Goal: Task Accomplishment & Management: Manage account settings

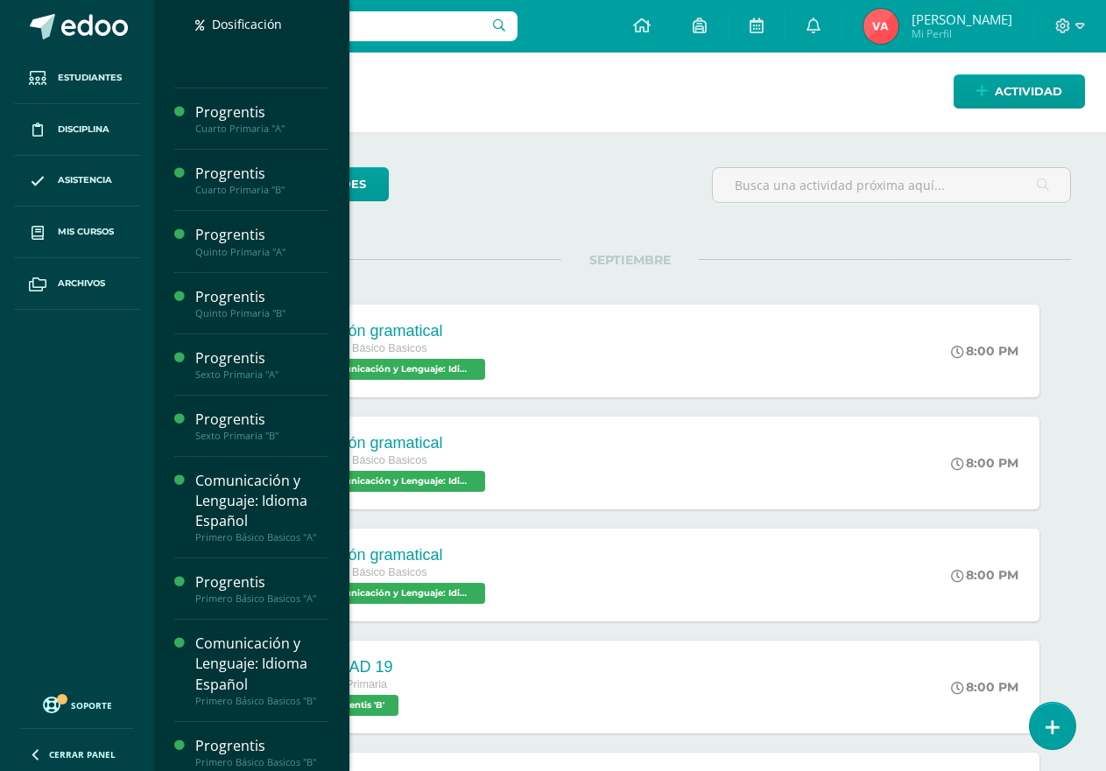
scroll to position [437, 0]
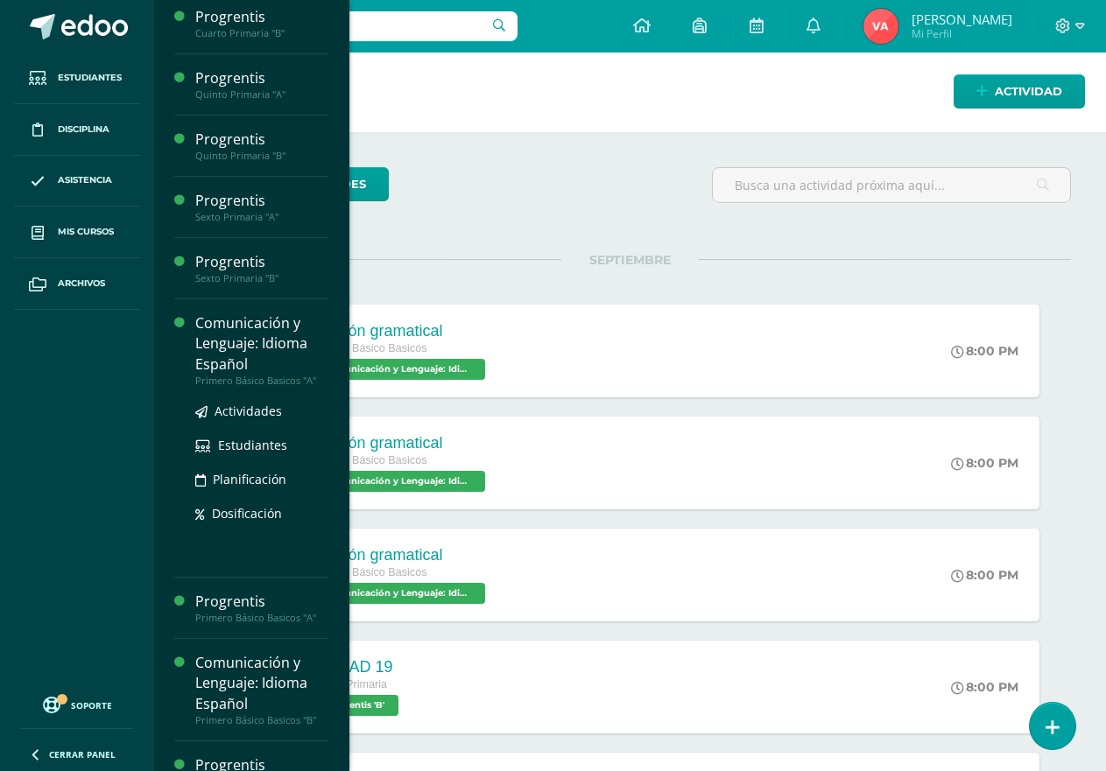
click at [258, 347] on div "Comunicación y Lenguaje: Idioma Español" at bounding box center [261, 343] width 133 height 60
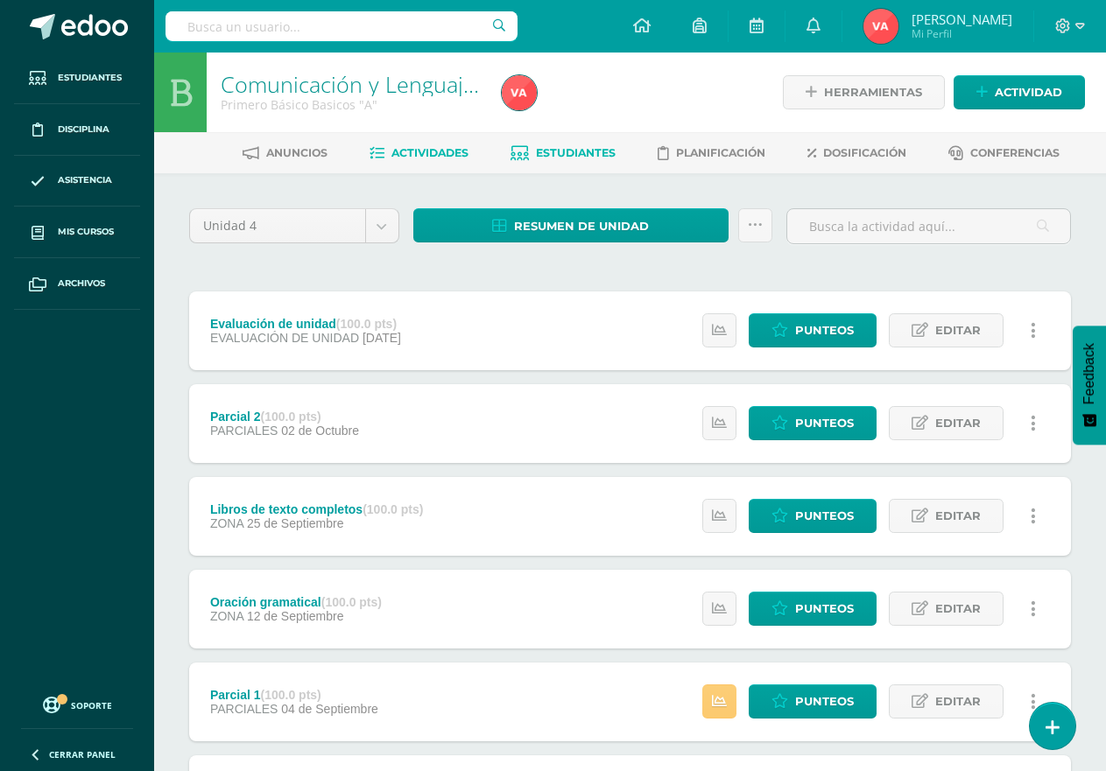
click at [580, 152] on span "Estudiantes" at bounding box center [576, 152] width 80 height 13
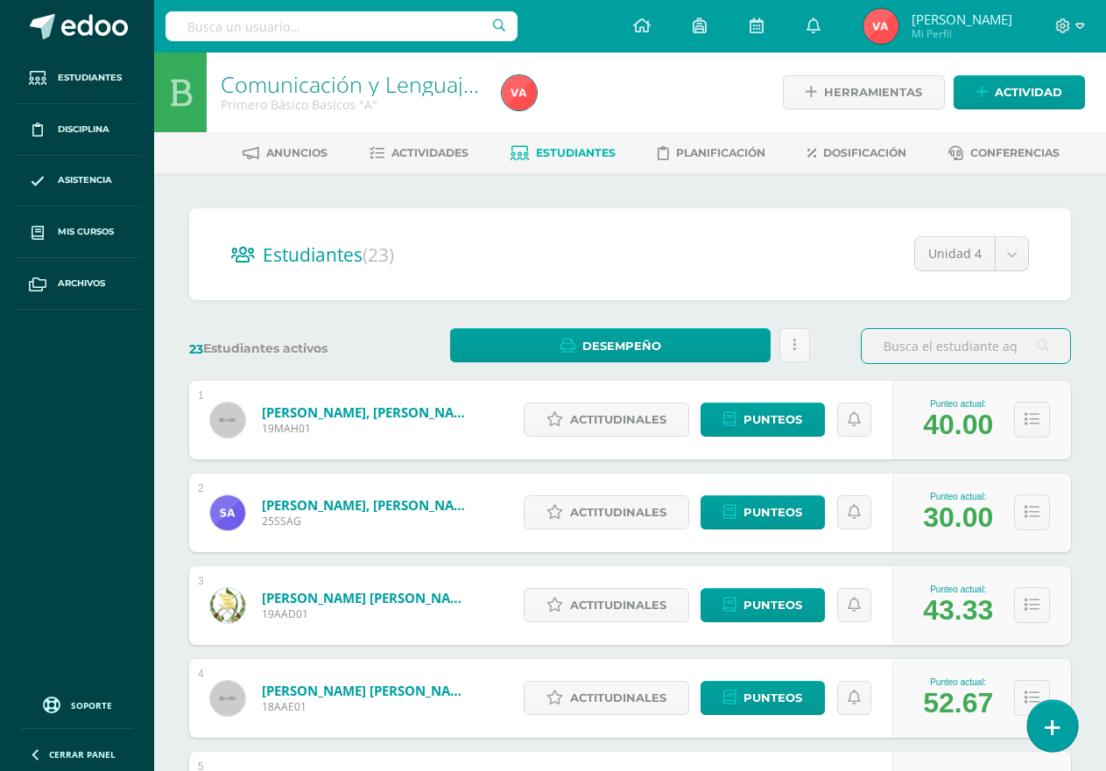
click at [1058, 733] on icon at bounding box center [1052, 728] width 16 height 20
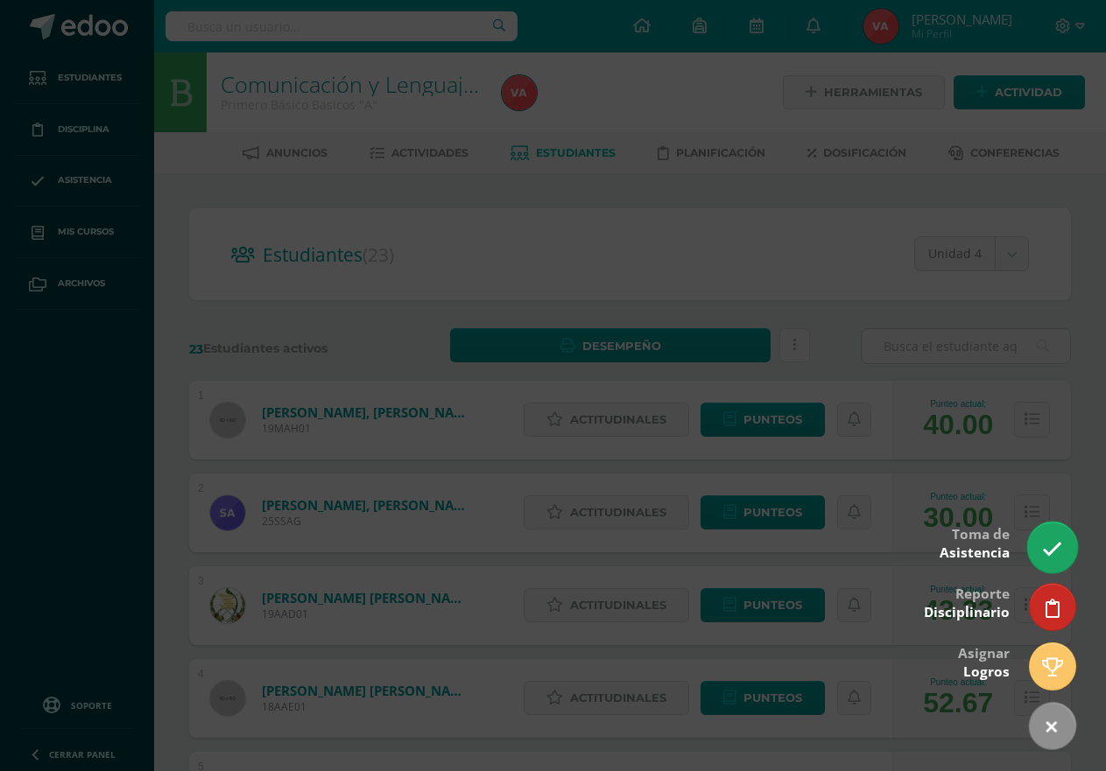
click at [1036, 548] on link at bounding box center [1052, 547] width 50 height 51
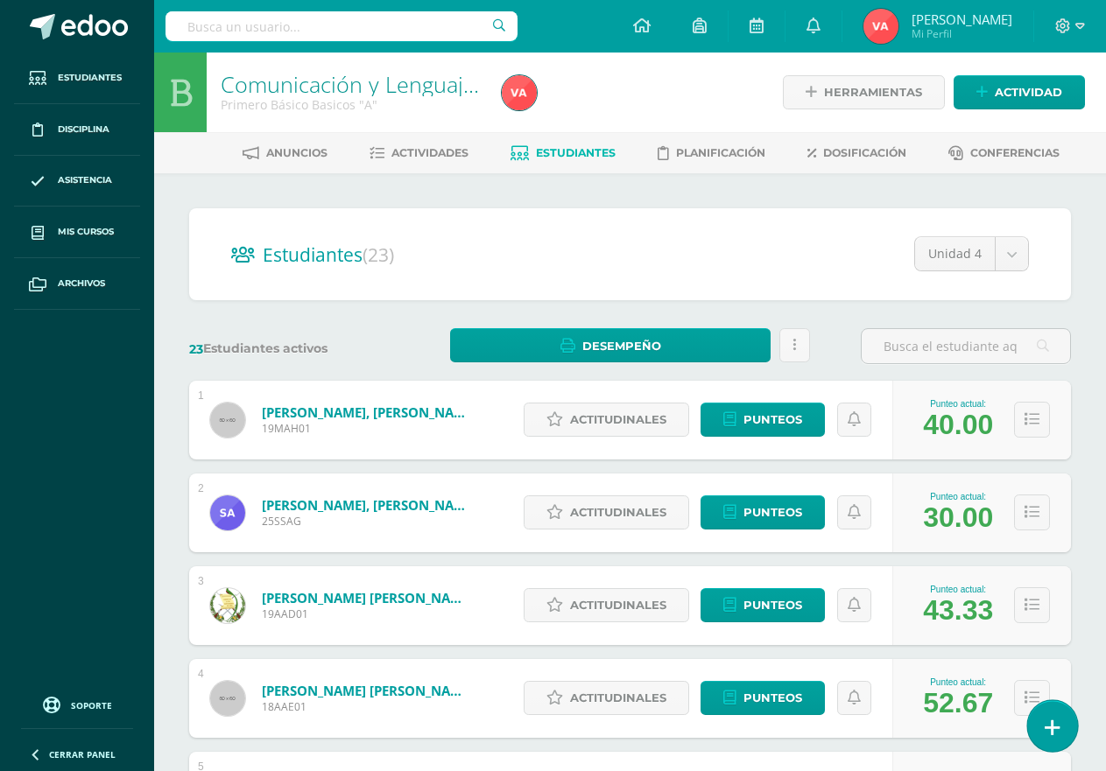
click at [1049, 734] on icon at bounding box center [1052, 728] width 16 height 20
click at [1044, 727] on icon at bounding box center [1052, 728] width 16 height 20
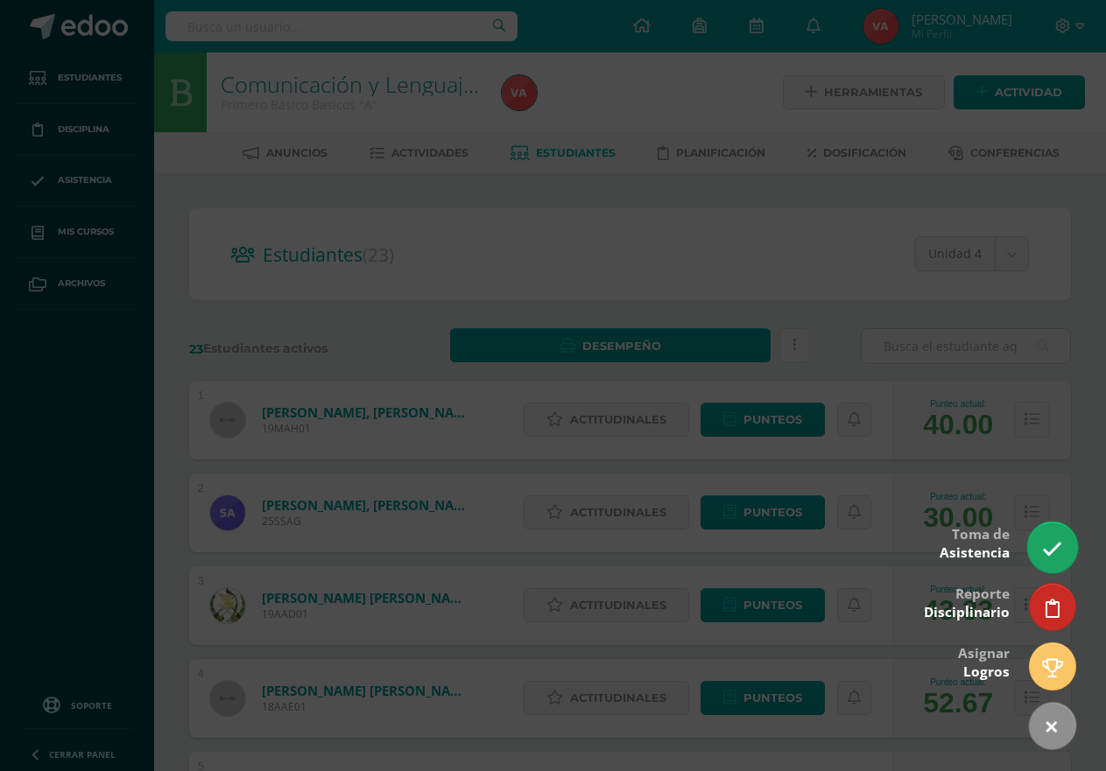
click at [1049, 556] on icon at bounding box center [1052, 549] width 20 height 20
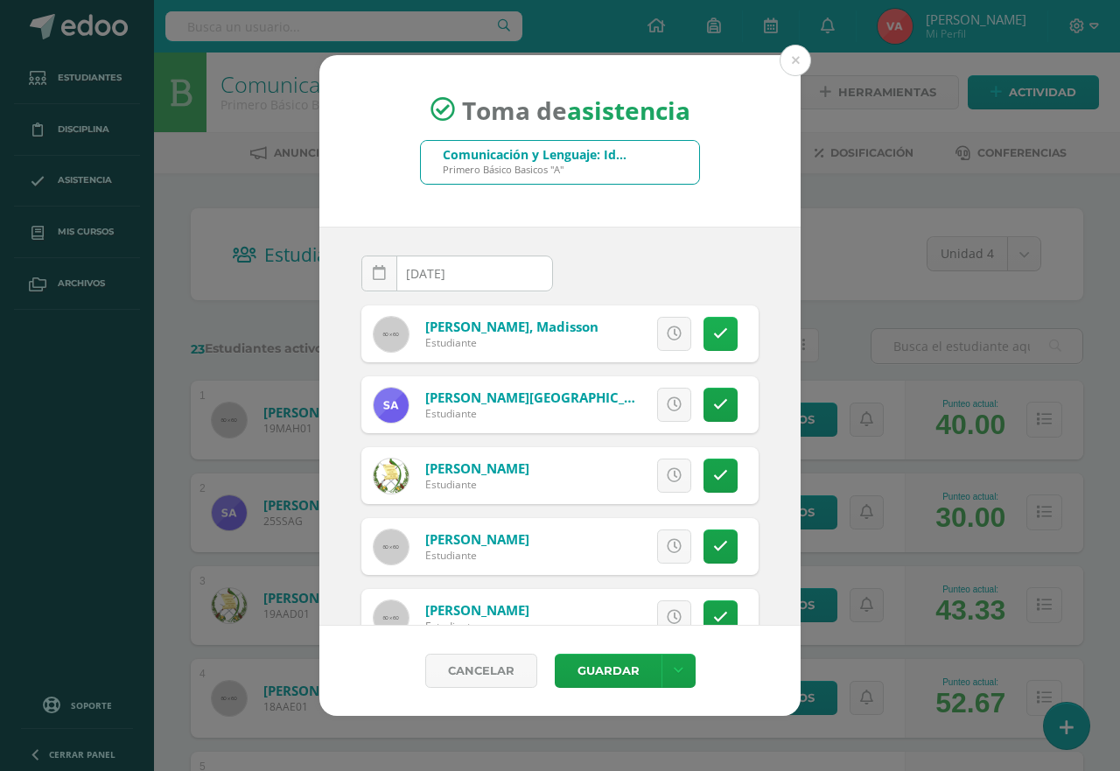
click at [713, 338] on icon at bounding box center [720, 334] width 15 height 15
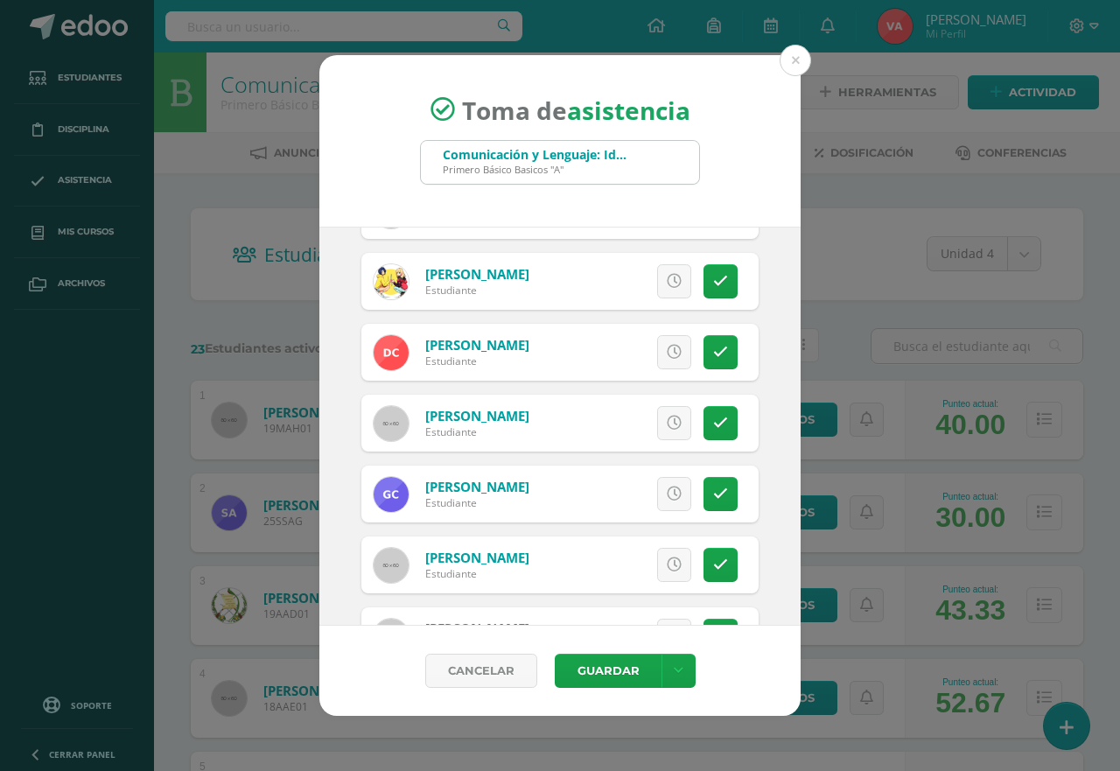
scroll to position [438, 0]
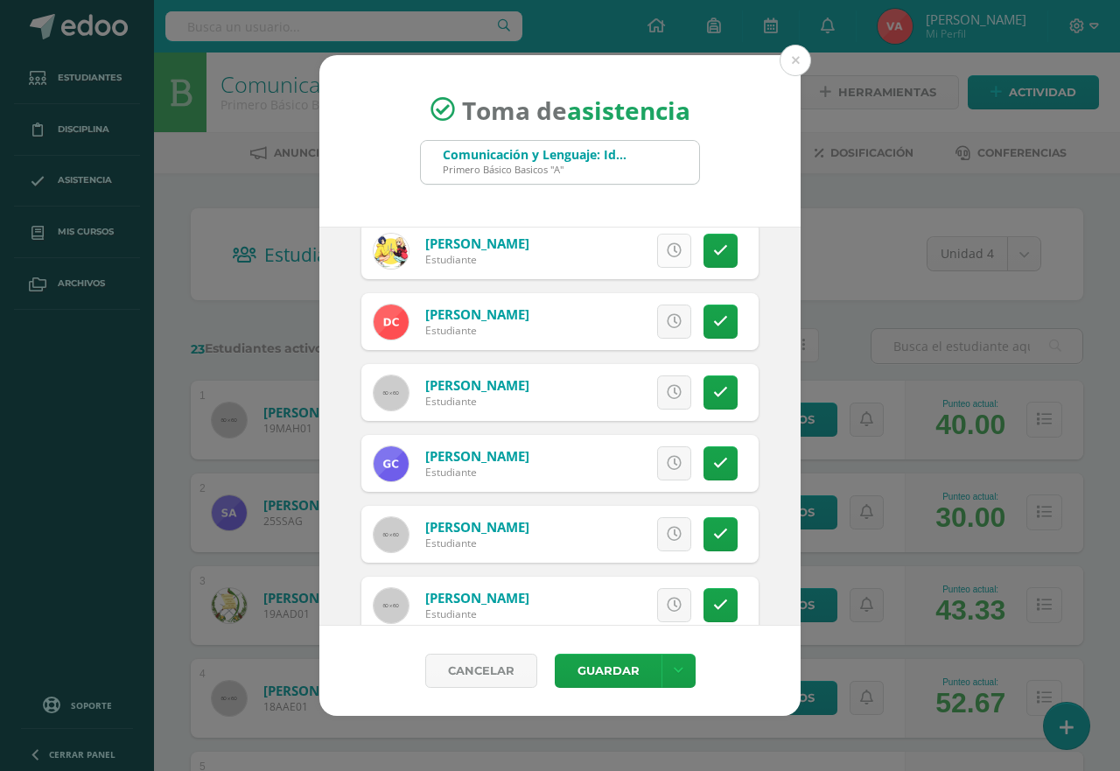
click at [657, 253] on link at bounding box center [674, 251] width 34 height 34
click at [621, 242] on span "Excusa" at bounding box center [645, 251] width 48 height 32
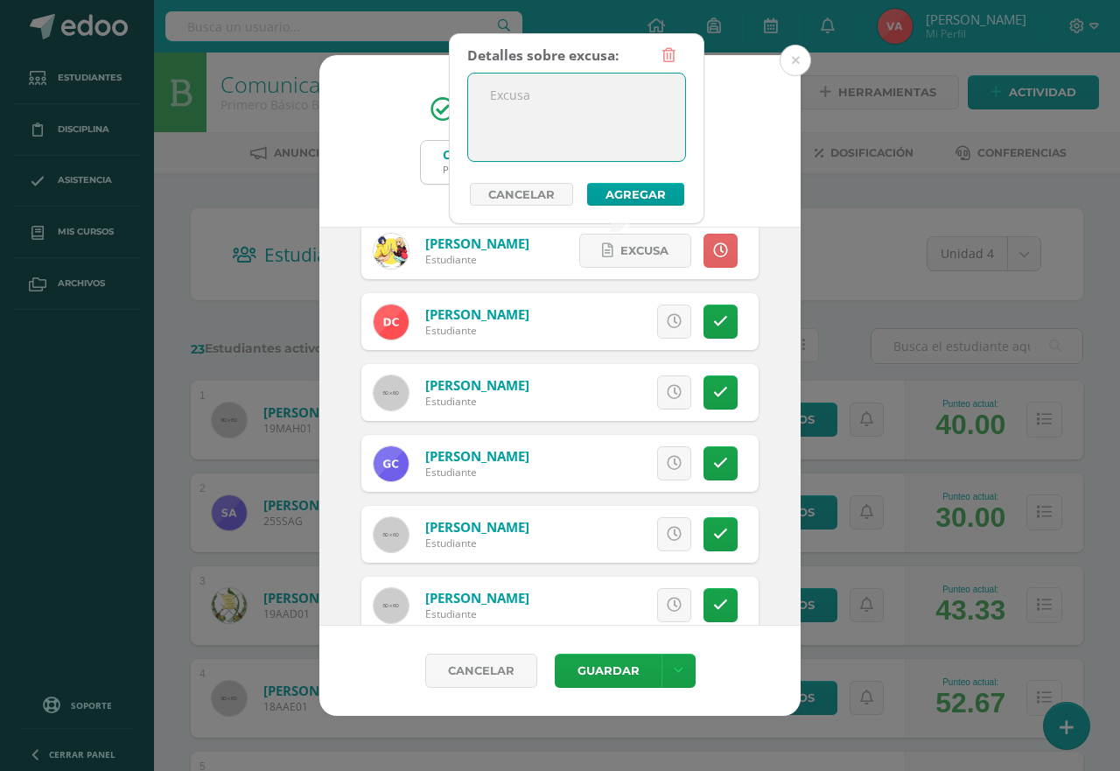
click at [556, 144] on textarea at bounding box center [576, 118] width 217 height 88
type textarea "Llegada tarde"
click at [627, 199] on button "Agregar" at bounding box center [635, 194] width 97 height 23
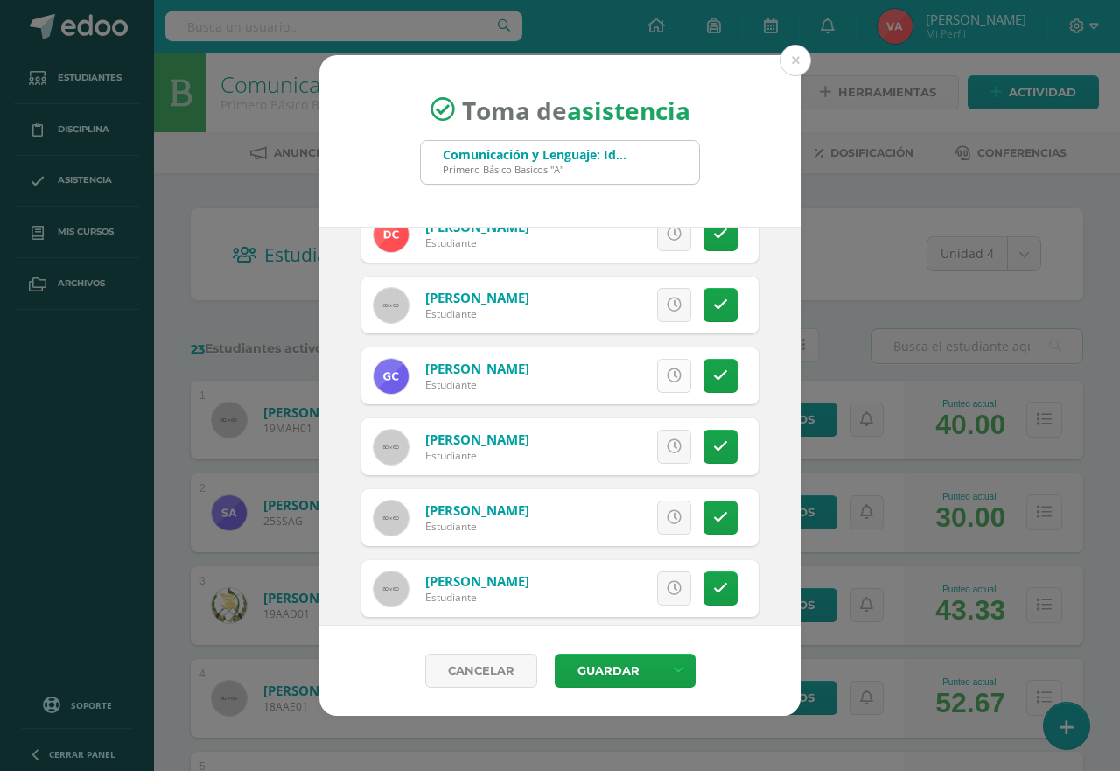
scroll to position [613, 0]
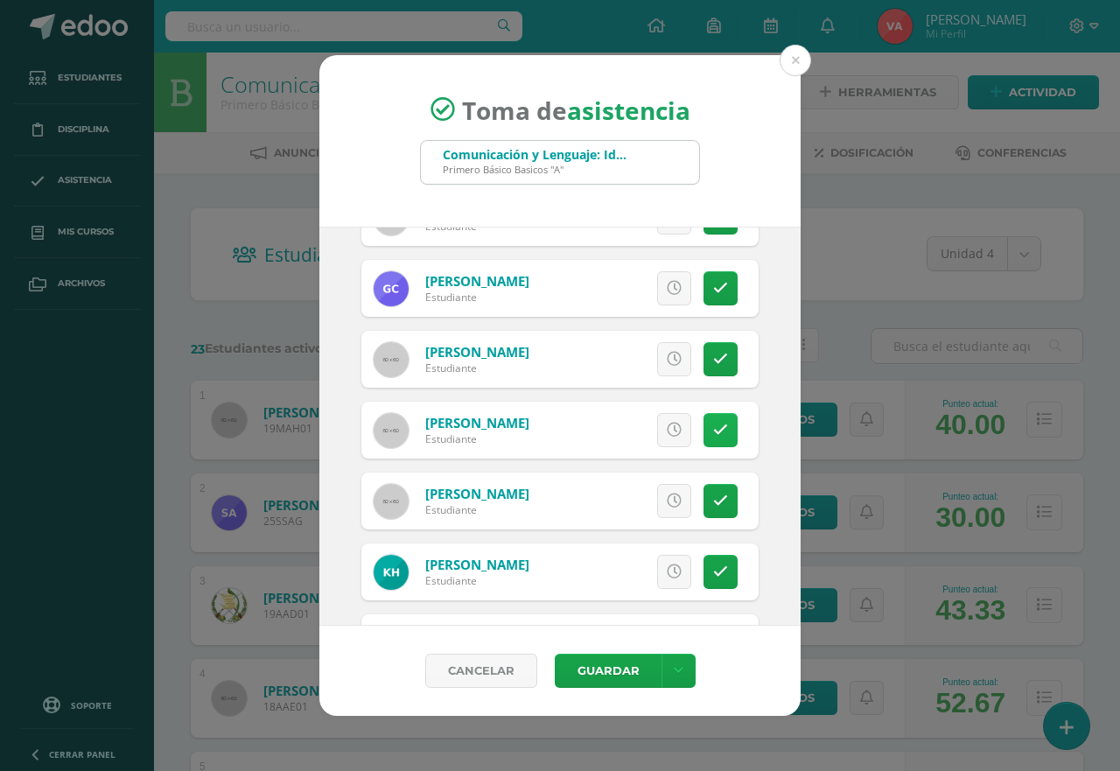
click at [713, 426] on icon at bounding box center [720, 430] width 15 height 15
click at [716, 426] on icon at bounding box center [721, 430] width 10 height 15
click at [713, 431] on icon at bounding box center [720, 430] width 15 height 15
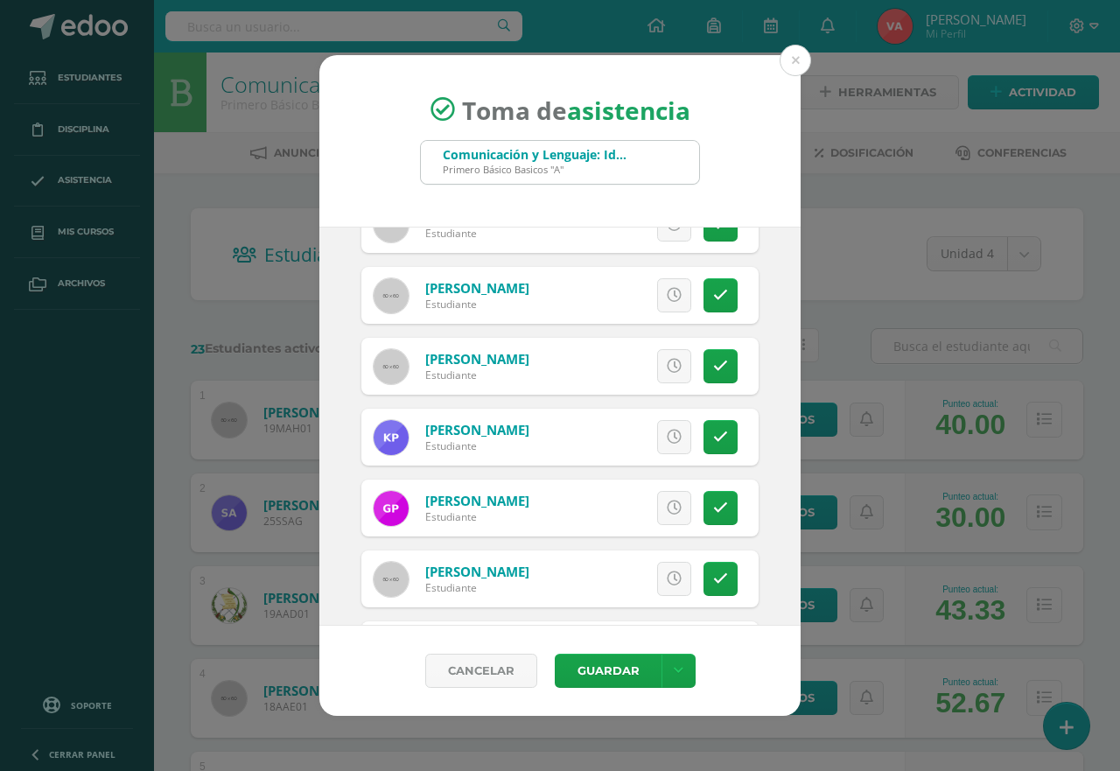
scroll to position [1325, 0]
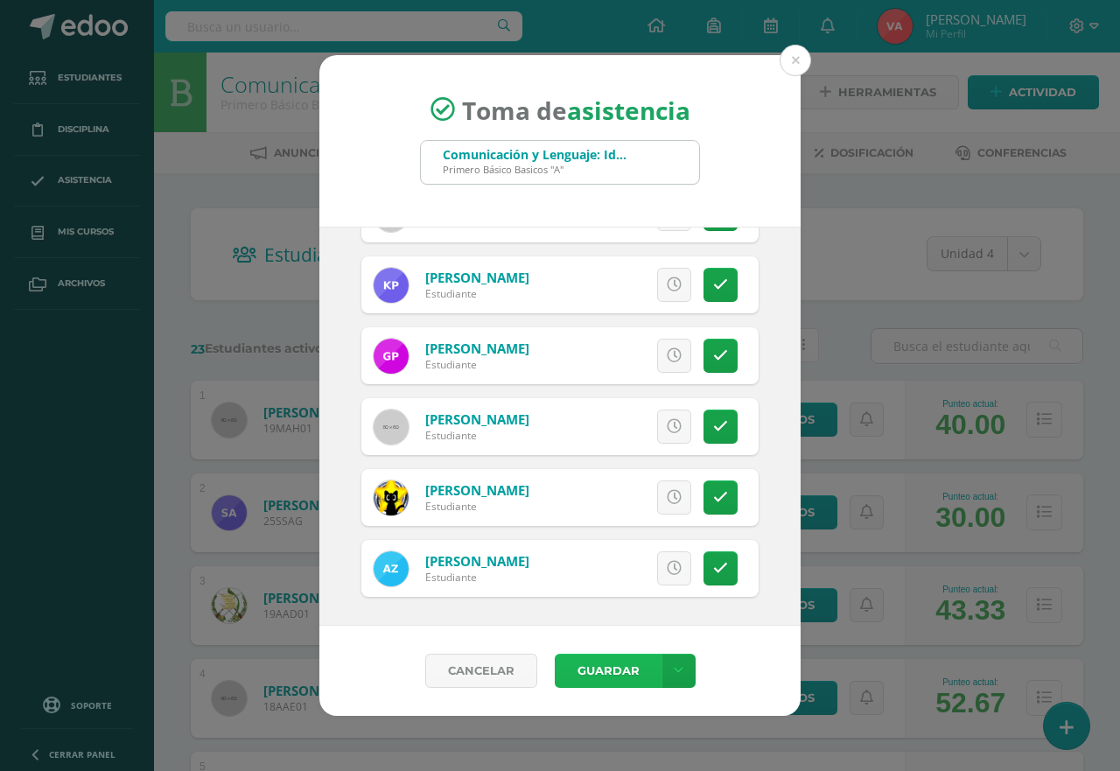
click at [621, 664] on button "Guardar" at bounding box center [608, 671] width 107 height 34
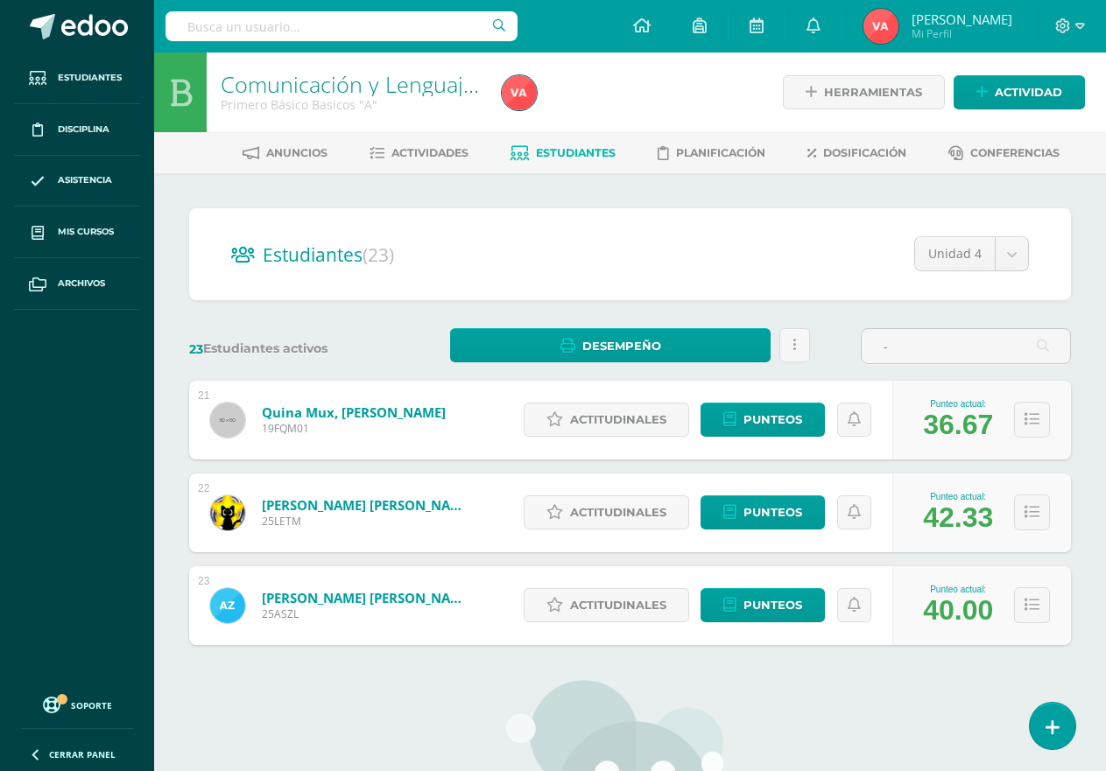
type input "-"
click at [923, 341] on input "-" at bounding box center [965, 346] width 208 height 34
